Goal: Task Accomplishment & Management: Manage account settings

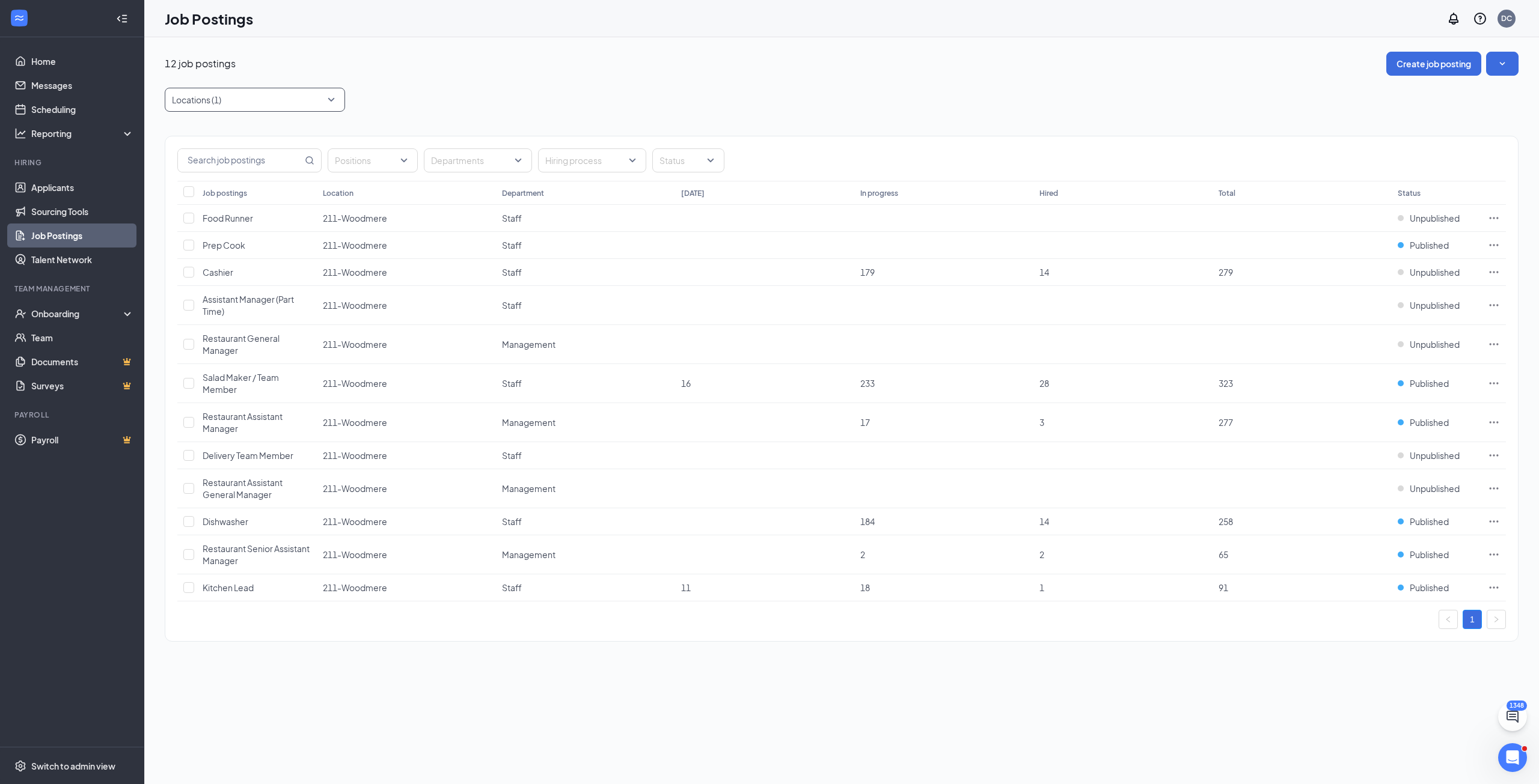
click at [230, 103] on div at bounding box center [249, 99] width 162 height 19
type input "green"
click at [265, 139] on div "128-[GEOGRAPHIC_DATA]" at bounding box center [255, 133] width 161 height 13
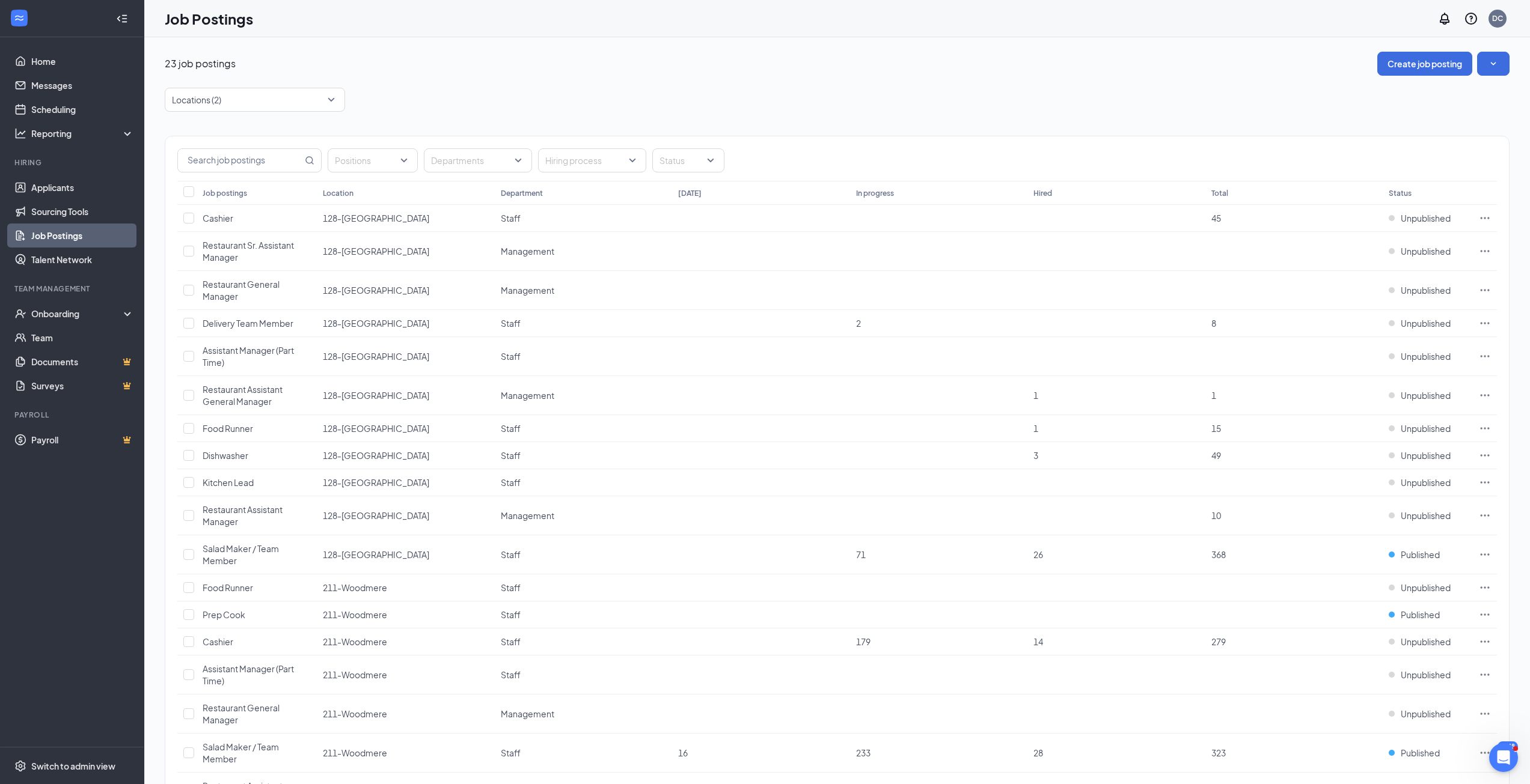
click at [473, 96] on div "Locations (2)" at bounding box center [837, 100] width 1345 height 24
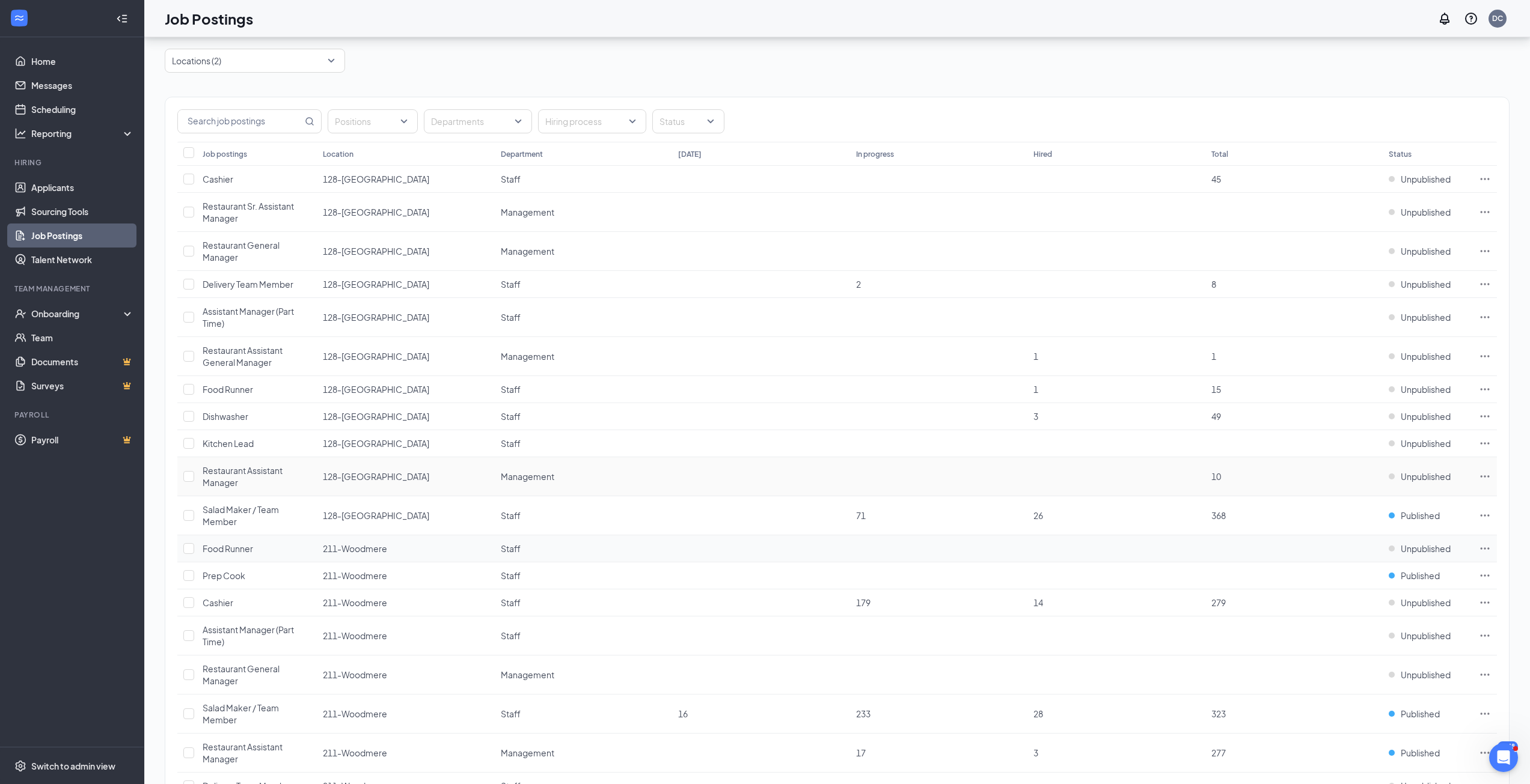
scroll to position [60, 0]
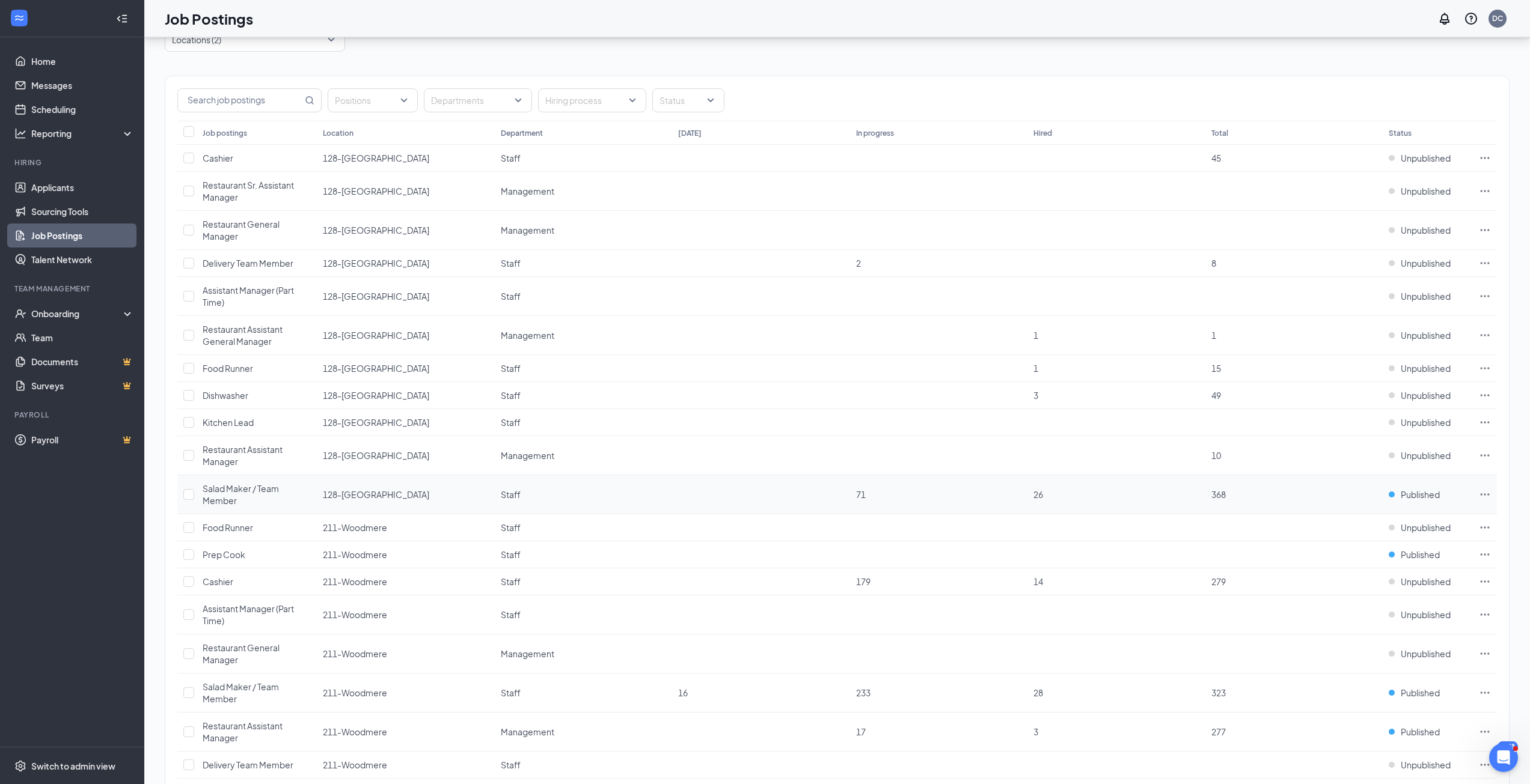
click at [1484, 494] on icon "Ellipses" at bounding box center [1485, 495] width 12 height 12
click at [1419, 492] on span "Published" at bounding box center [1421, 495] width 39 height 12
click at [1323, 614] on span "Unpublished" at bounding box center [1377, 620] width 161 height 12
click at [1416, 551] on span "Published" at bounding box center [1421, 555] width 39 height 12
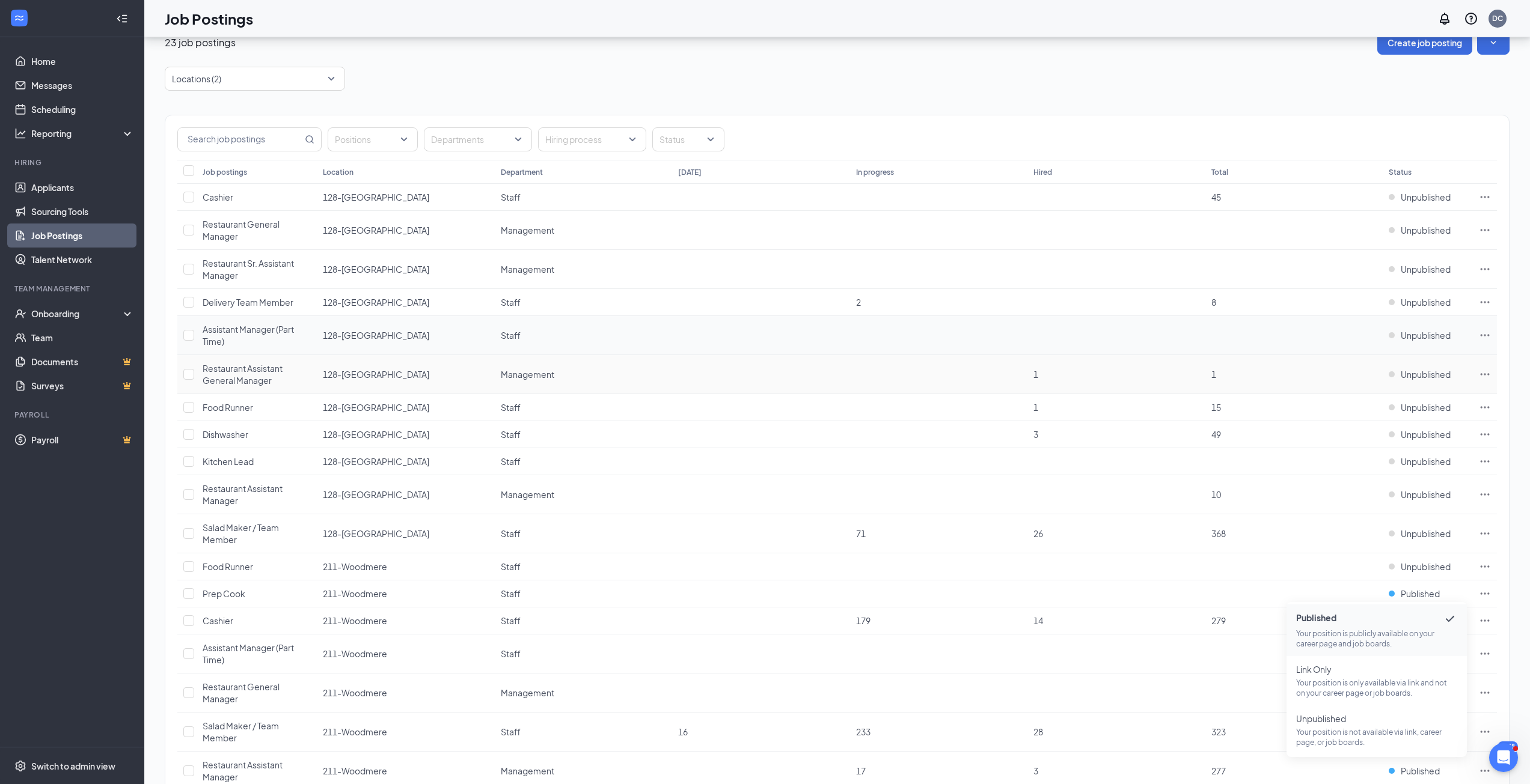
scroll to position [0, 0]
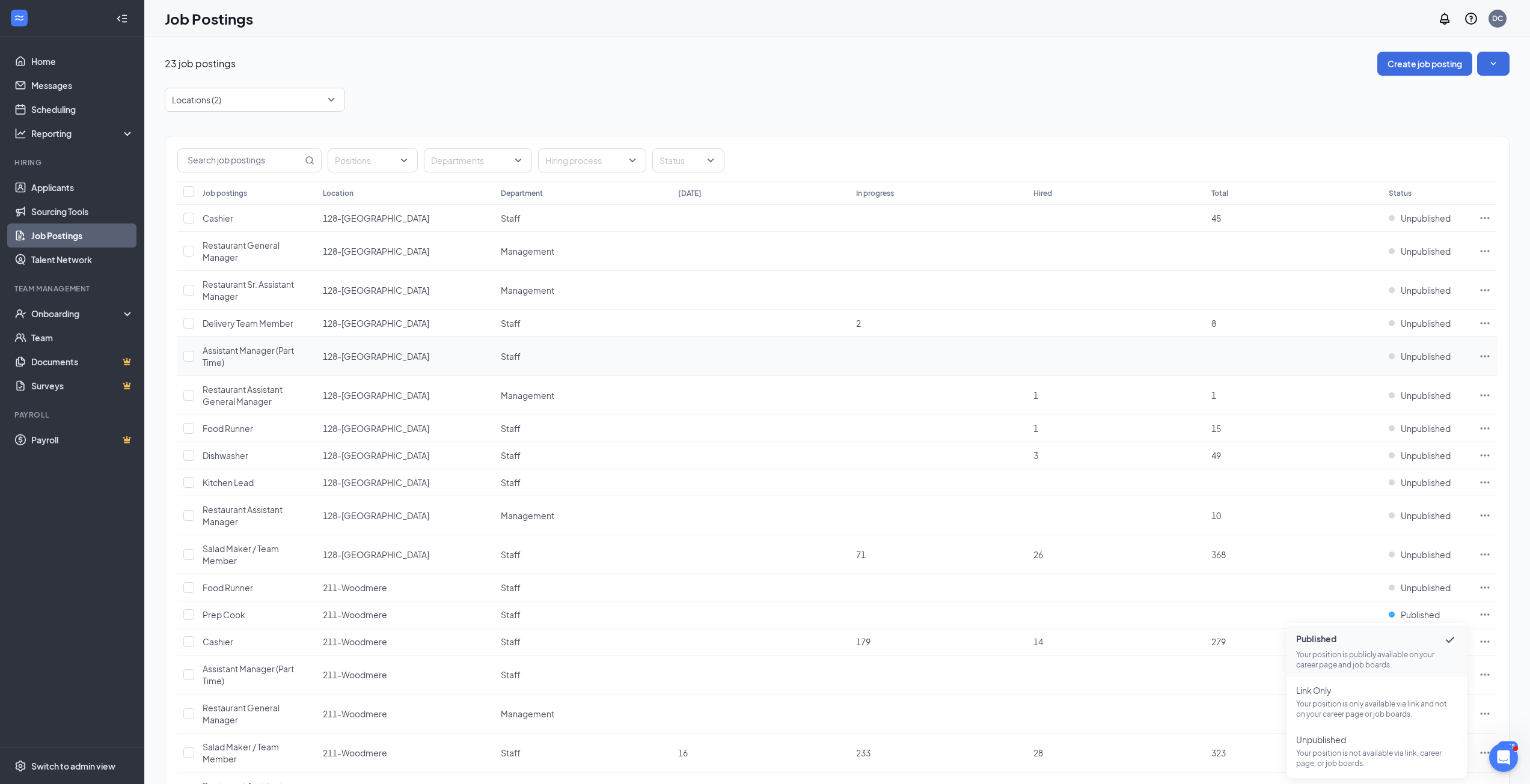
click at [1314, 349] on td at bounding box center [1295, 357] width 178 height 39
